Goal: Check status

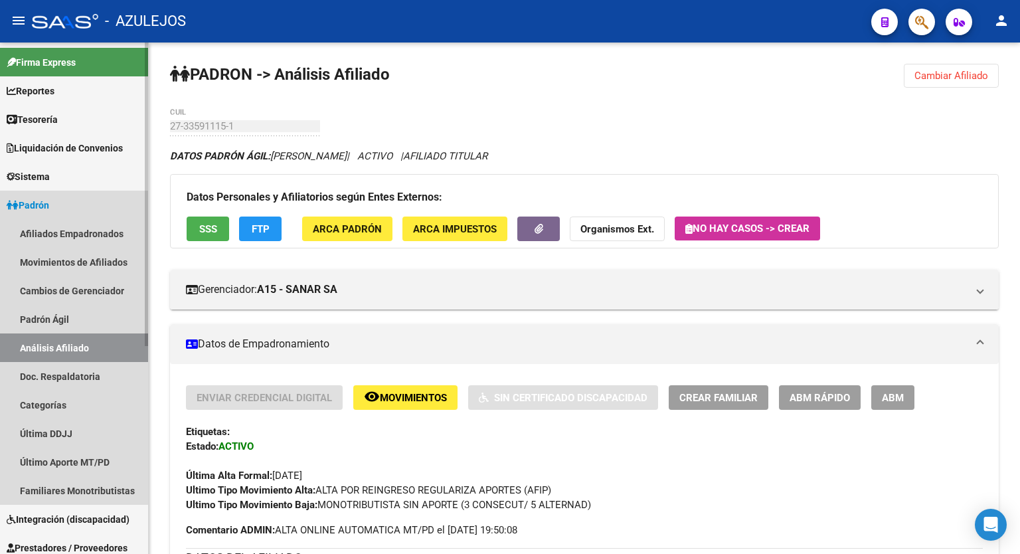
click at [62, 199] on link "Padrón" at bounding box center [74, 205] width 148 height 29
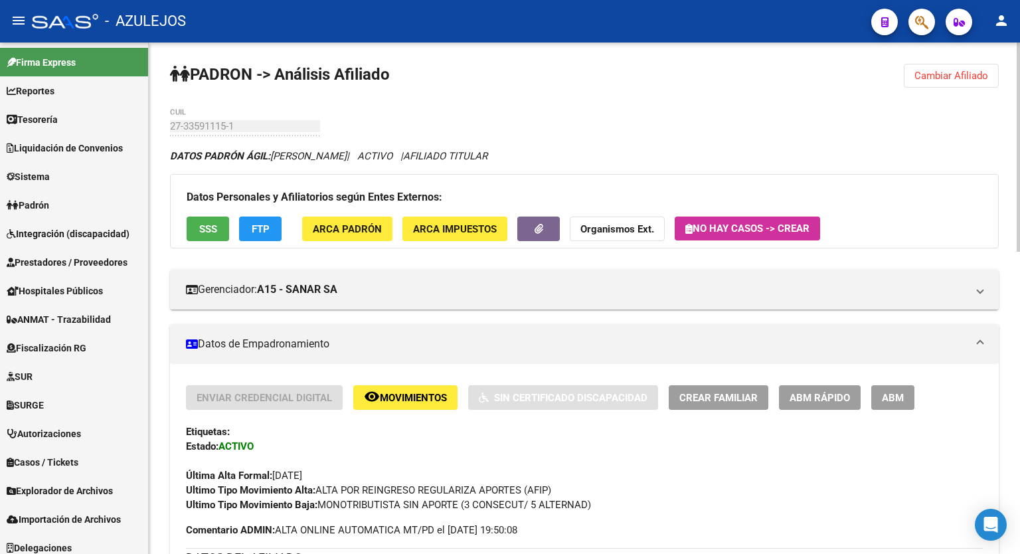
click at [965, 64] on button "Cambiar Afiliado" at bounding box center [951, 76] width 95 height 24
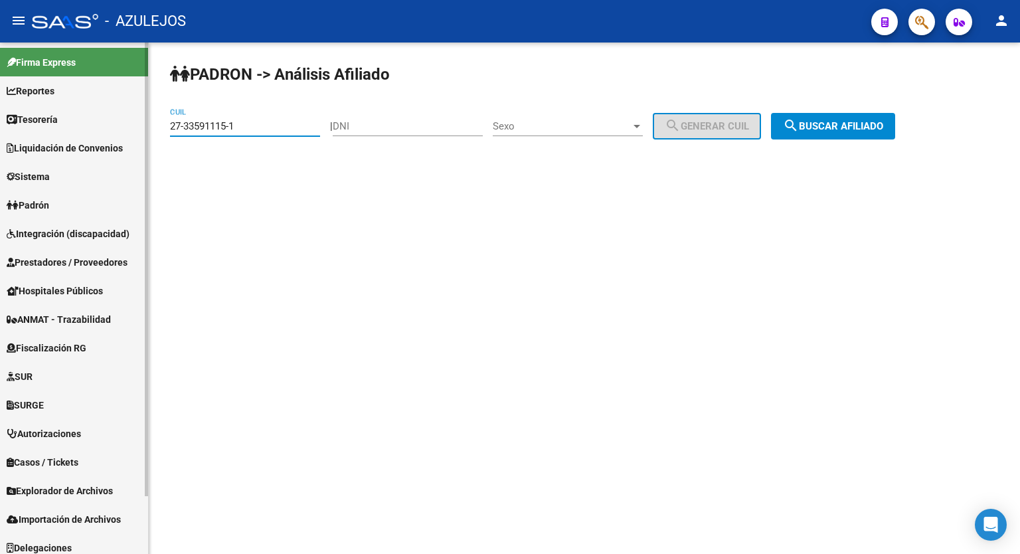
drag, startPoint x: 260, startPoint y: 129, endPoint x: 122, endPoint y: 147, distance: 139.9
click at [122, 147] on mat-sidenav-container "Firma Express Reportes Tablero de Control Ingresos Percibidos Análisis de todos…" at bounding box center [510, 297] width 1020 height 511
type input "20-25824289-1"
drag, startPoint x: 879, startPoint y: 107, endPoint x: 864, endPoint y: 120, distance: 20.2
click at [864, 120] on div "PADRON -> Análisis Afiliado 20-25824289-1 CUIL | DNI Sexo Sexo search Generar C…" at bounding box center [584, 111] width 871 height 139
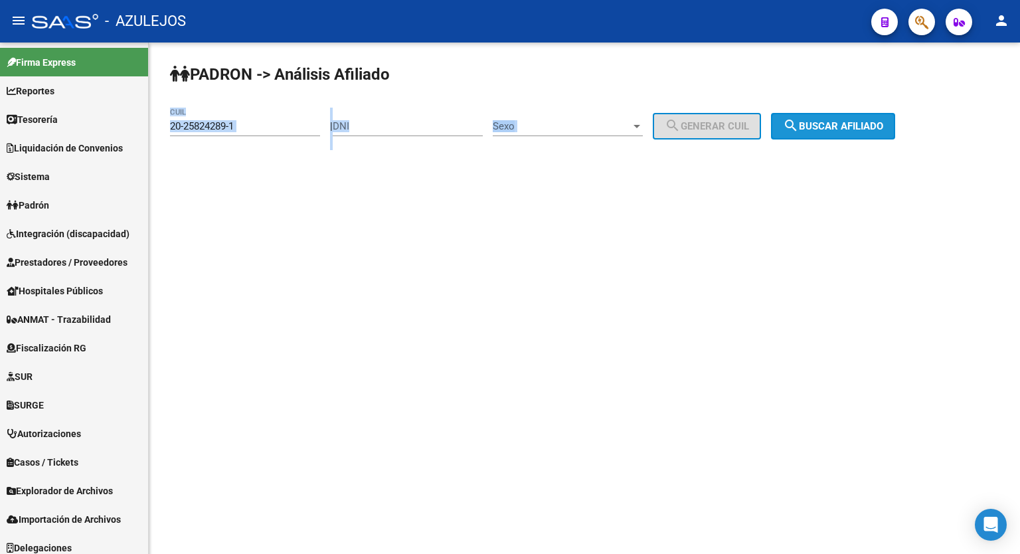
click at [864, 120] on span "search Buscar afiliado" at bounding box center [833, 126] width 100 height 12
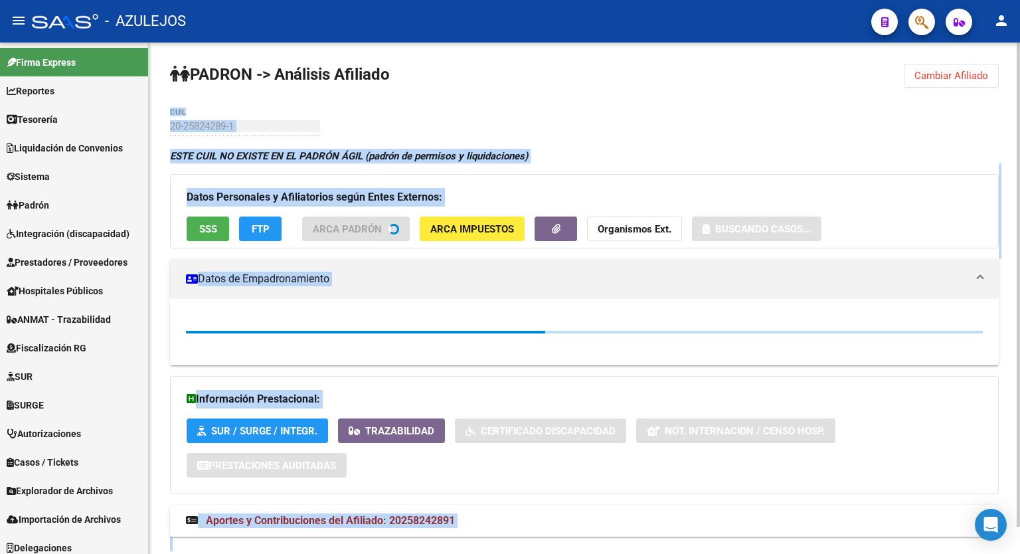
click at [706, 108] on div "PADRON -> Análisis Afiliado Cambiar Afiliado 20-25824289-1 CUIL ESTE CUIL NO EX…" at bounding box center [584, 312] width 871 height 540
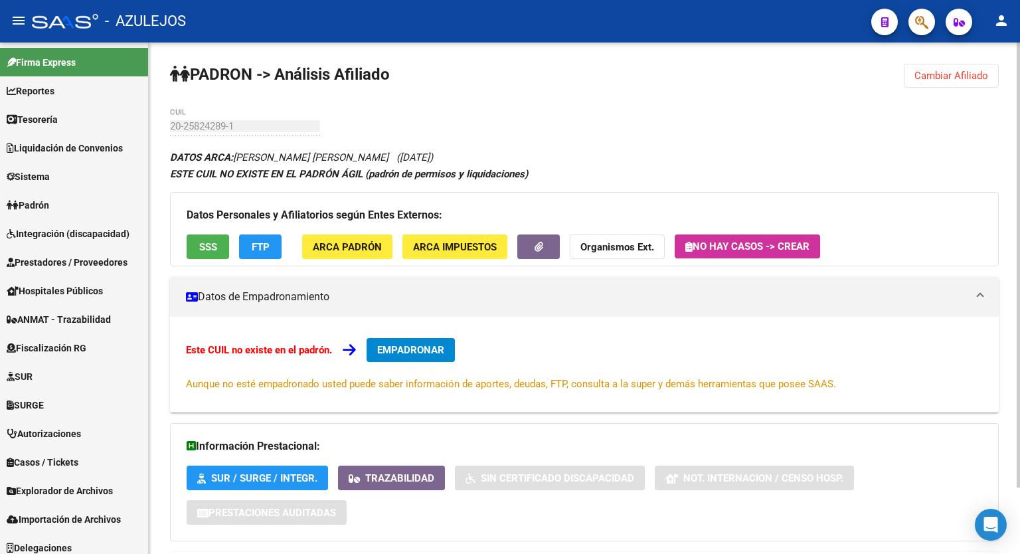
scroll to position [76, 0]
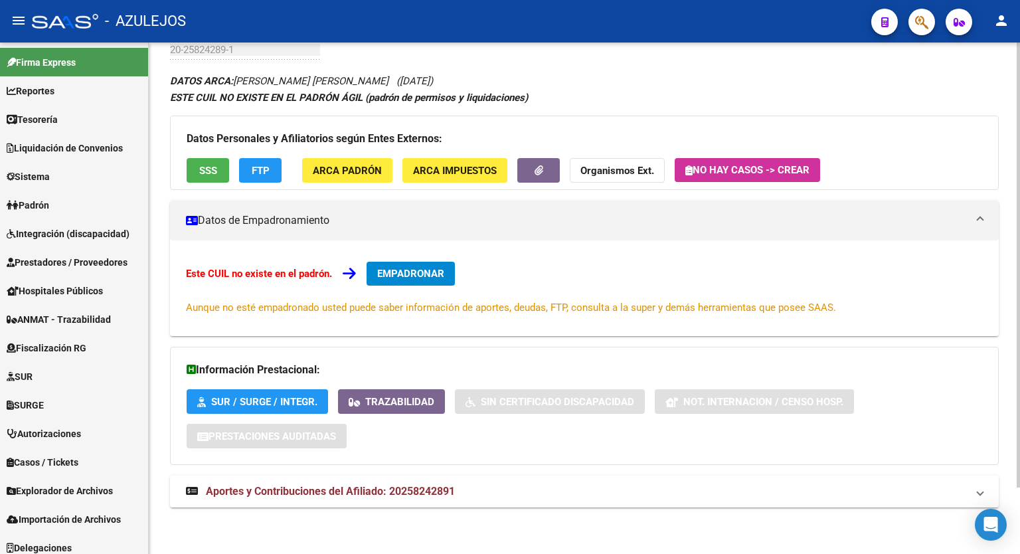
click at [1013, 360] on div "PADRON -> Análisis Afiliado Cambiar Afiliado 20-25824289-1 CUIL DATOS ARCA: [PE…" at bounding box center [586, 260] width 874 height 588
click at [449, 487] on span "Aportes y Contribuciones del Afiliado: 20258242891" at bounding box center [330, 491] width 249 height 13
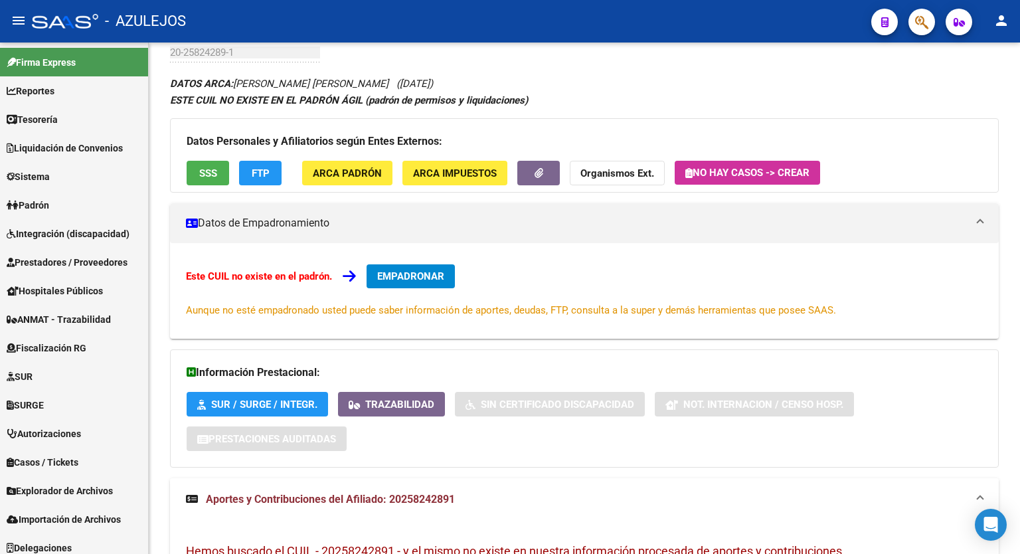
click at [1007, 285] on div "PADRON -> Análisis Afiliado Cambiar Afiliado 20-25824289-1 CUIL DATOS ARCA: [PE…" at bounding box center [586, 395] width 874 height 852
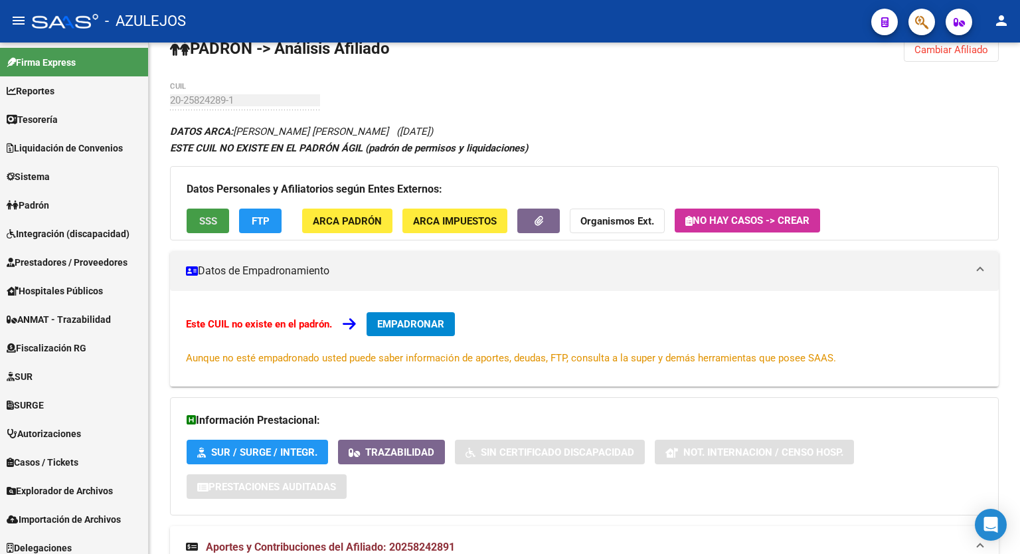
click at [214, 221] on span "SSS" at bounding box center [208, 221] width 18 height 12
click at [260, 219] on span "FTP" at bounding box center [261, 221] width 18 height 12
click at [252, 106] on div "20-25824289-1 CUIL" at bounding box center [245, 96] width 150 height 29
click at [167, 97] on div "PADRON -> Análisis Afiliado Cambiar Afiliado 20-25824289-1 CUIL DATOS ARCA: [PE…" at bounding box center [584, 443] width 871 height 852
click at [605, 215] on strong "Organismos Ext." at bounding box center [617, 221] width 74 height 12
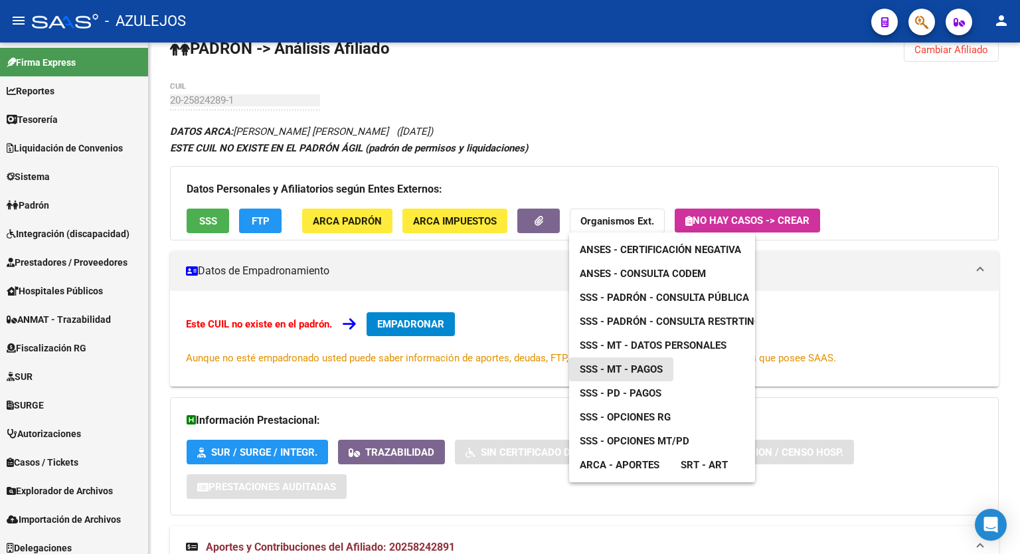
click at [637, 364] on span "SSS - MT - Pagos" at bounding box center [621, 369] width 83 height 12
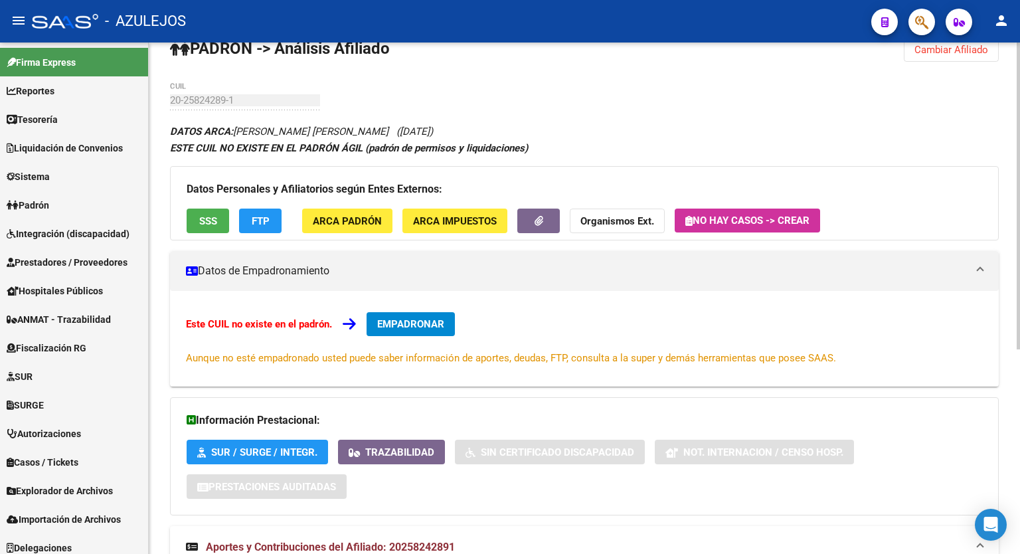
click at [631, 219] on strong "Organismos Ext." at bounding box center [617, 221] width 74 height 12
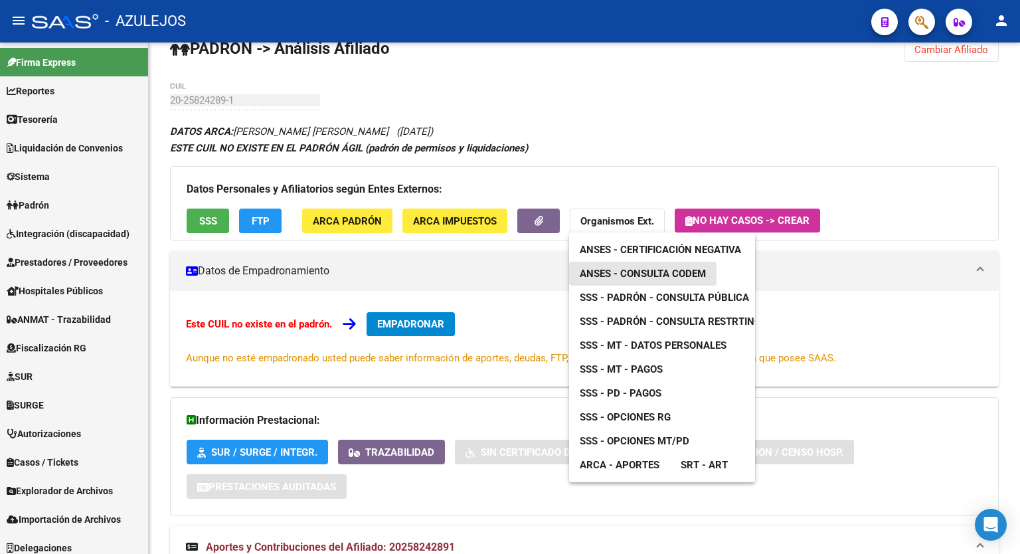
click at [630, 270] on span "ANSES - Consulta CODEM" at bounding box center [643, 274] width 126 height 12
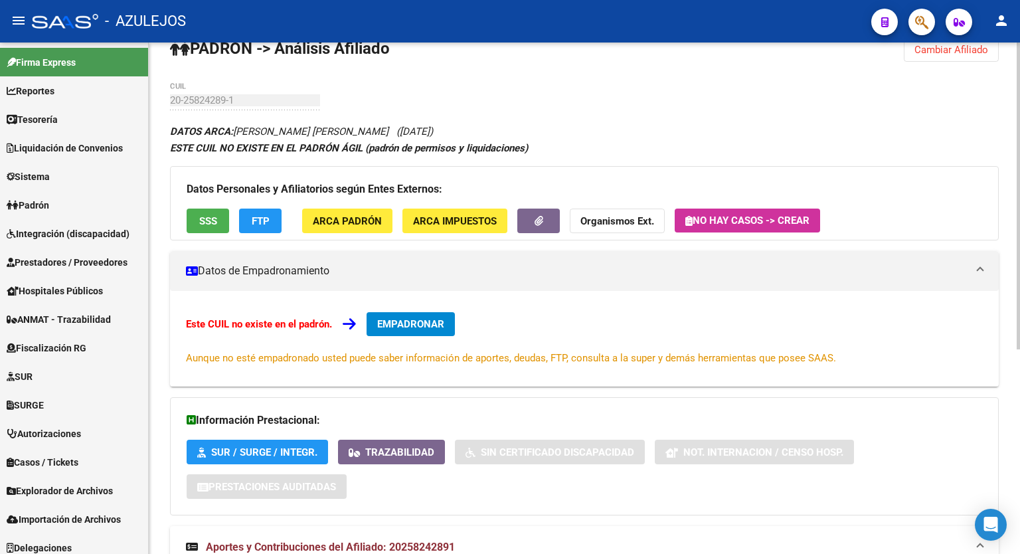
click at [663, 106] on div "PADRON -> Análisis Afiliado Cambiar Afiliado 20-25824289-1 CUIL DATOS ARCA: [PE…" at bounding box center [584, 443] width 871 height 852
